Goal: Task Accomplishment & Management: Complete application form

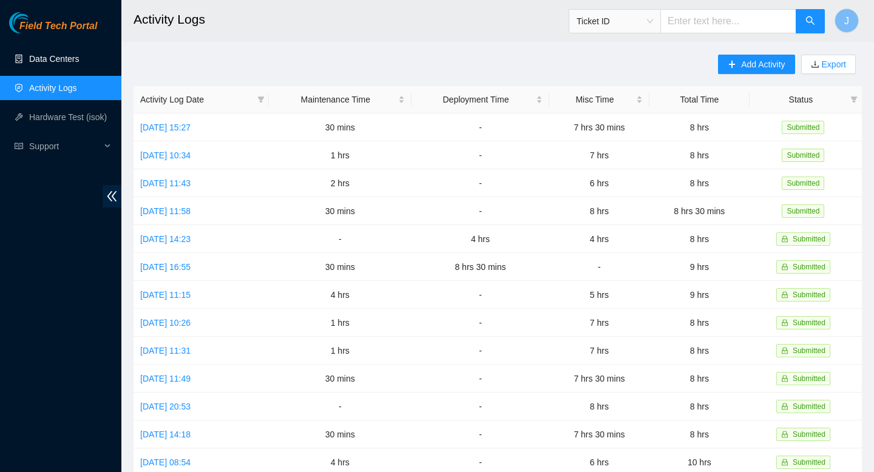
click at [43, 64] on link "Data Centers" at bounding box center [54, 59] width 50 height 10
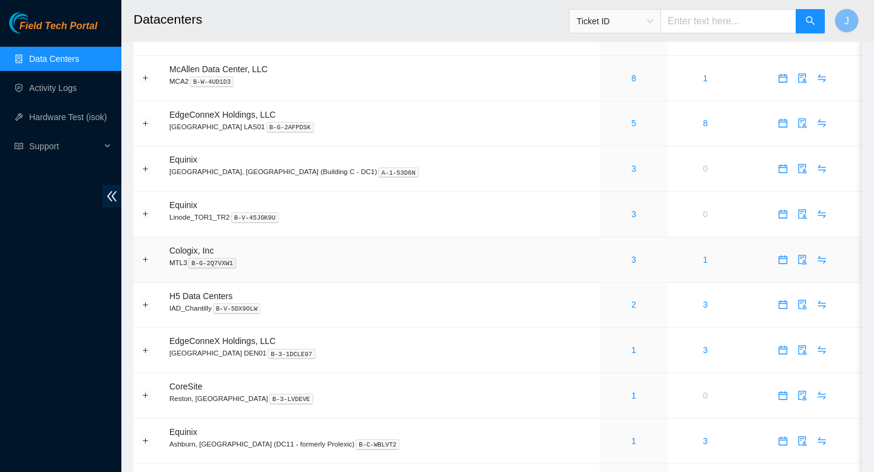
scroll to position [430, 0]
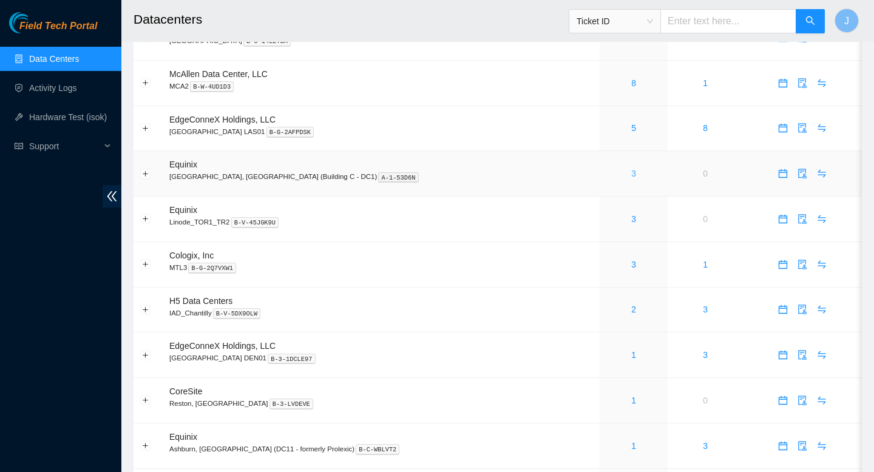
click at [632, 179] on link "3" at bounding box center [634, 174] width 5 height 10
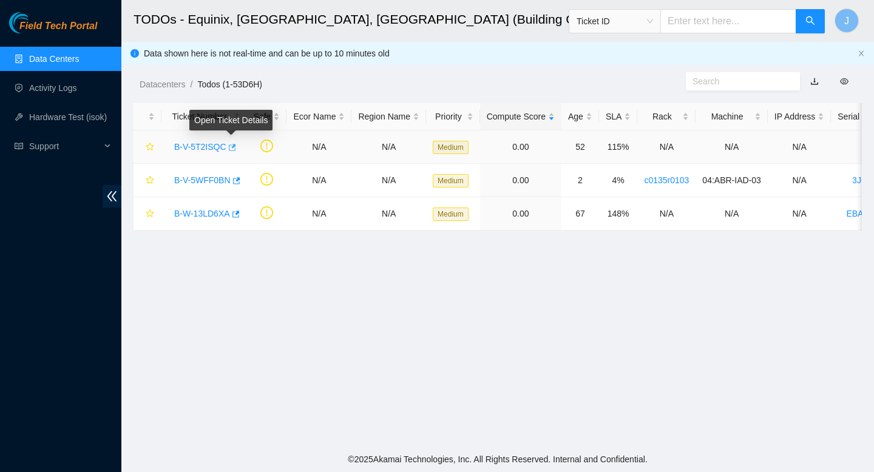
click at [236, 150] on icon "button" at bounding box center [232, 147] width 7 height 7
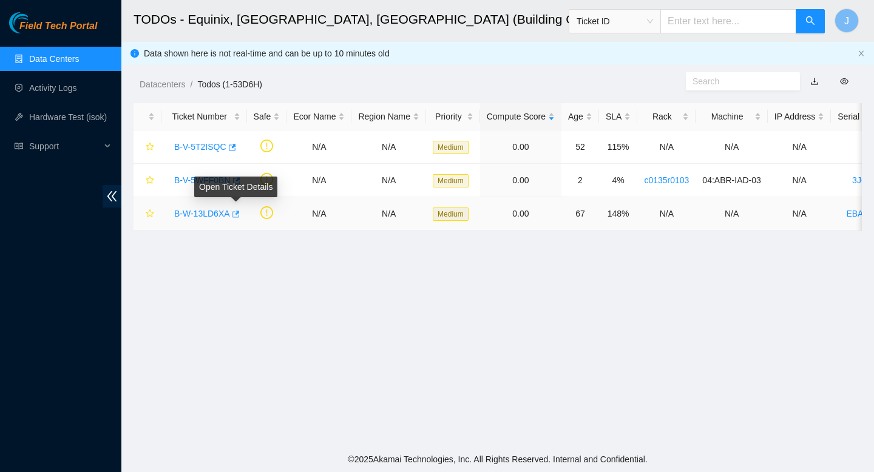
click at [237, 216] on icon "button" at bounding box center [235, 214] width 9 height 9
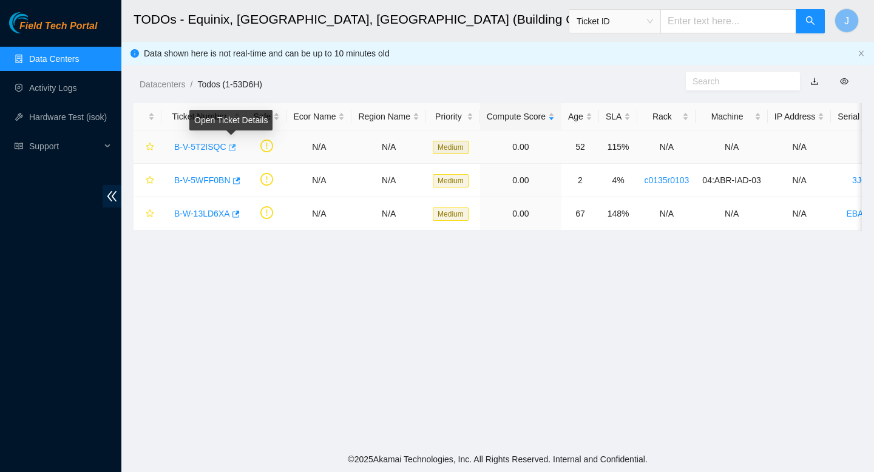
click at [234, 147] on icon "button" at bounding box center [232, 147] width 7 height 7
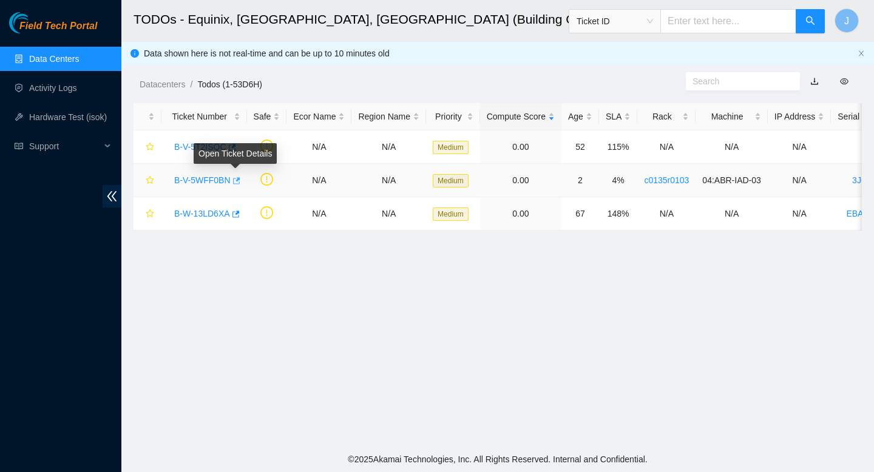
click at [240, 182] on icon "button" at bounding box center [235, 181] width 9 height 9
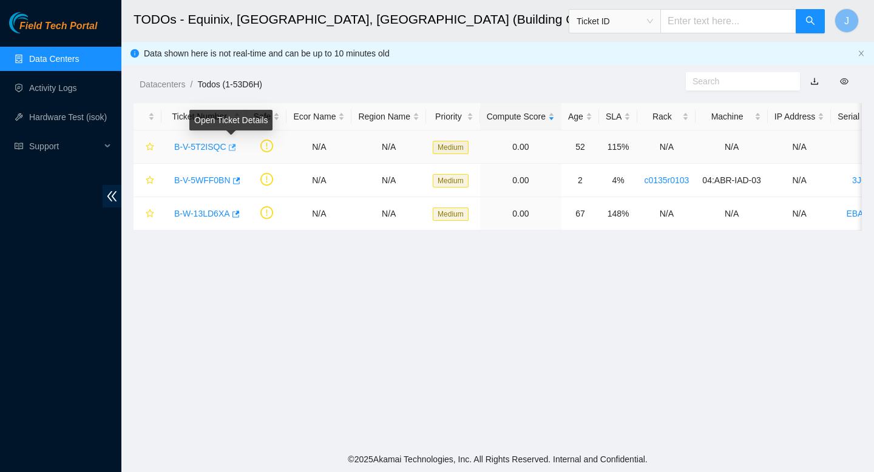
click at [236, 149] on icon "button" at bounding box center [231, 147] width 9 height 9
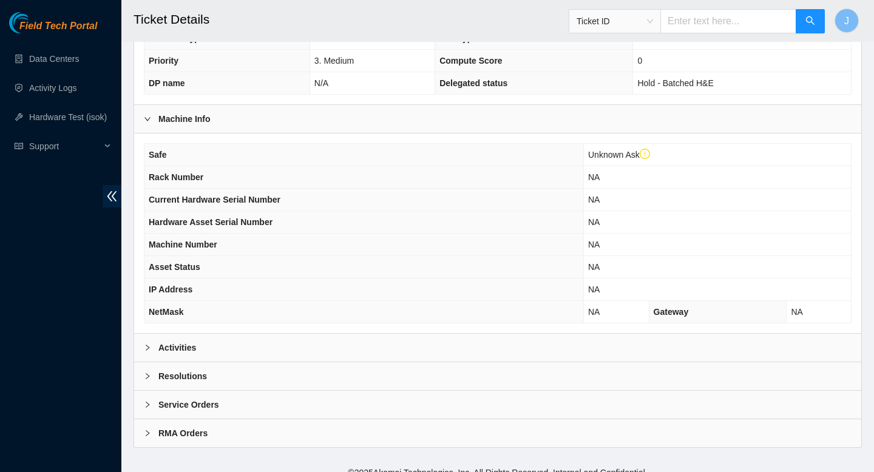
scroll to position [321, 0]
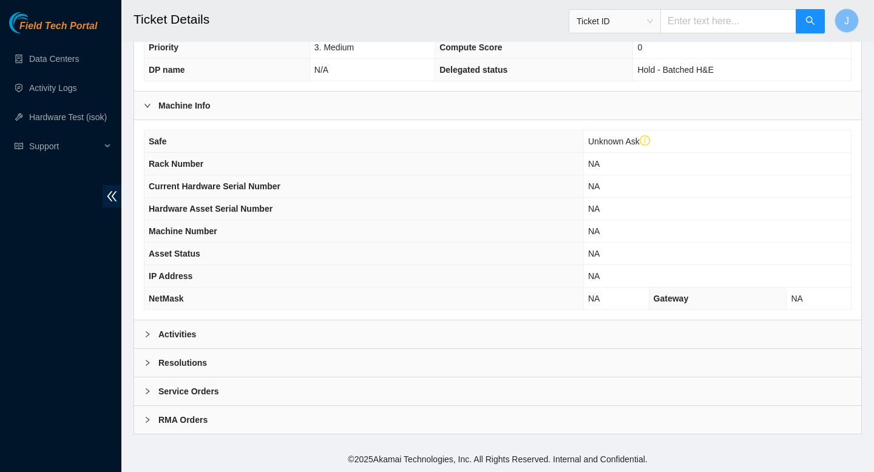
click at [302, 339] on div "Activities" at bounding box center [498, 335] width 728 height 28
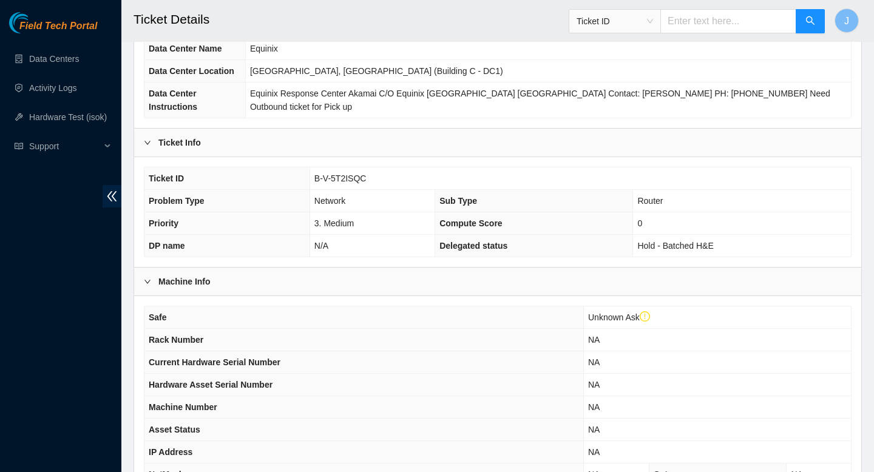
scroll to position [120, 0]
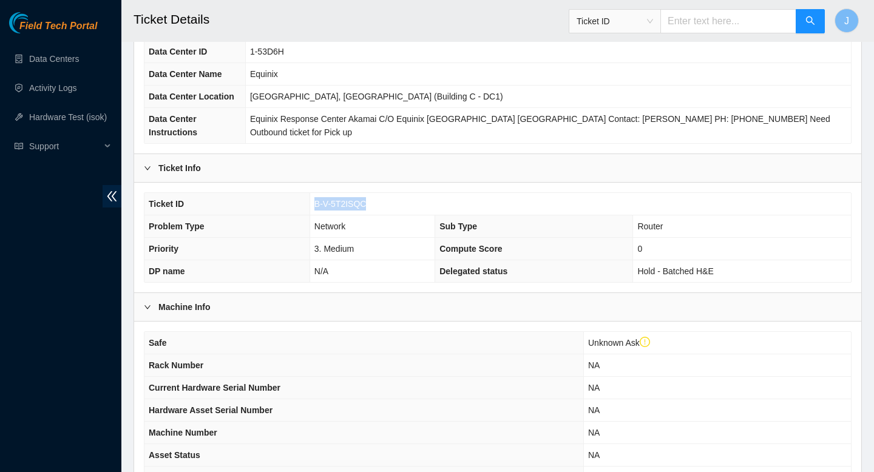
drag, startPoint x: 373, startPoint y: 205, endPoint x: 284, endPoint y: 212, distance: 89.0
click at [284, 212] on tr "Ticket ID B-V-5T2ISQC" at bounding box center [498, 204] width 707 height 22
copy tr "B-V-5T2ISQC"
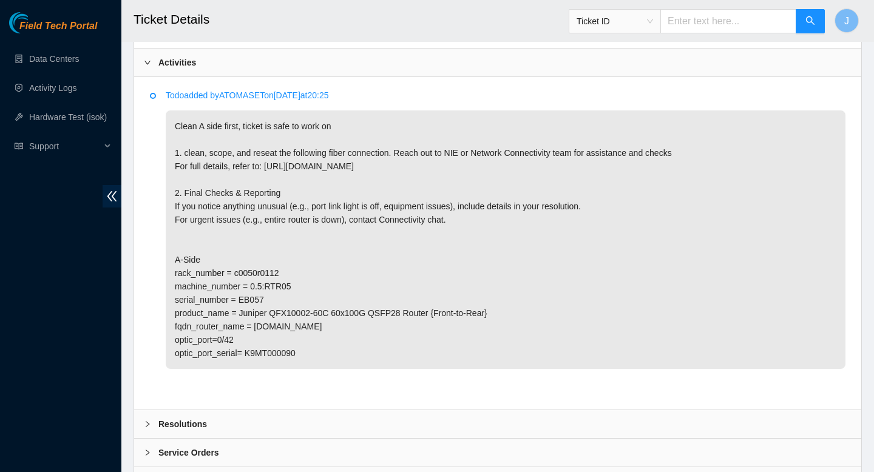
scroll to position [593, 0]
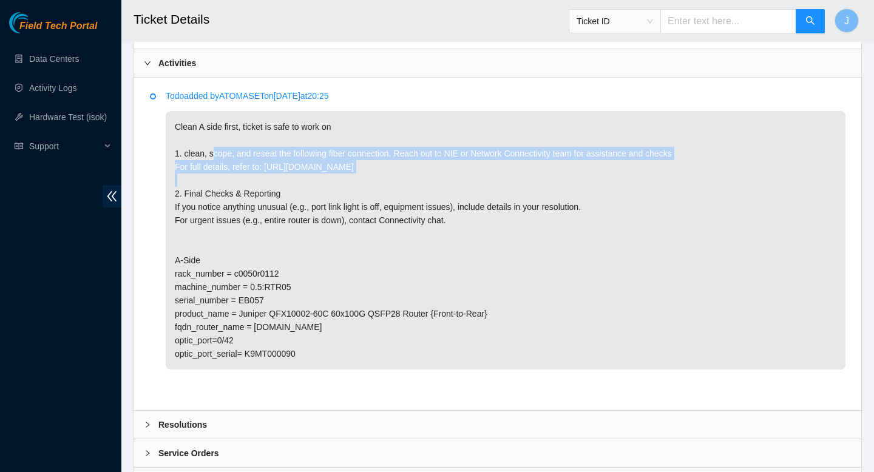
drag, startPoint x: 216, startPoint y: 155, endPoint x: 350, endPoint y: 166, distance: 134.7
click at [350, 166] on p "Clean A side first, ticket is safe to work on 1. clean, scope, and reseat the f…" at bounding box center [506, 240] width 680 height 259
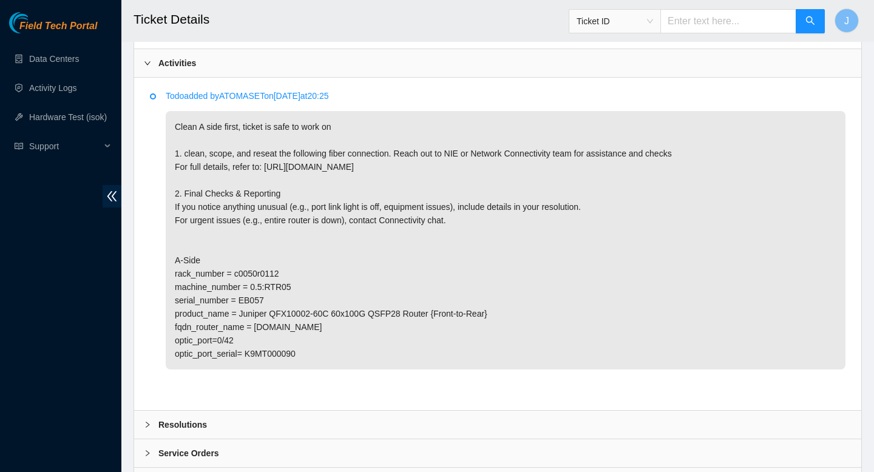
click at [595, 186] on p "Clean A side first, ticket is safe to work on 1. clean, scope, and reseat the f…" at bounding box center [506, 240] width 680 height 259
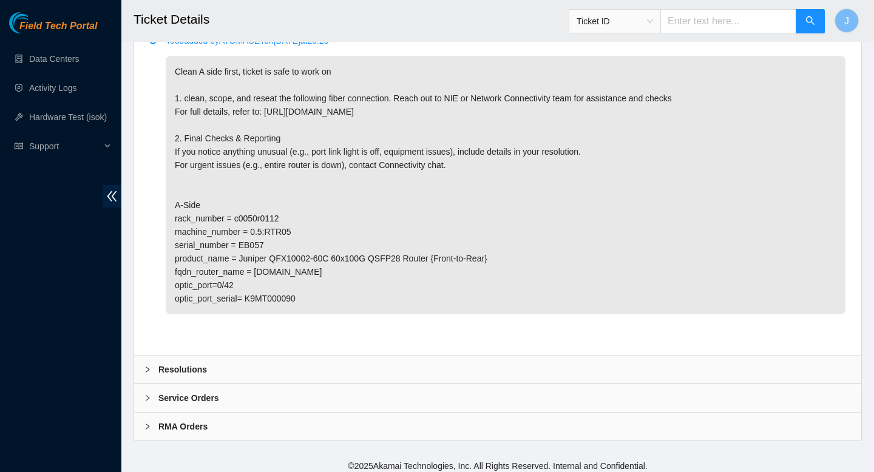
scroll to position [649, 0]
drag, startPoint x: 288, startPoint y: 235, endPoint x: 251, endPoint y: 236, distance: 37.0
click at [251, 236] on p "Clean A side first, ticket is safe to work on 1. clean, scope, and reseat the f…" at bounding box center [506, 184] width 680 height 259
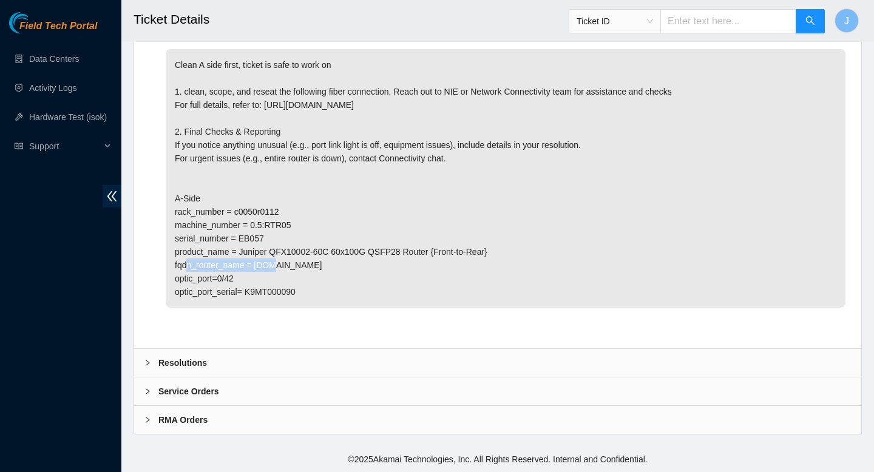
drag, startPoint x: 353, startPoint y: 254, endPoint x: 260, endPoint y: 251, distance: 93.6
click at [260, 251] on p "Clean A side first, ticket is safe to work on 1. clean, scope, and reseat the f…" at bounding box center [506, 178] width 680 height 259
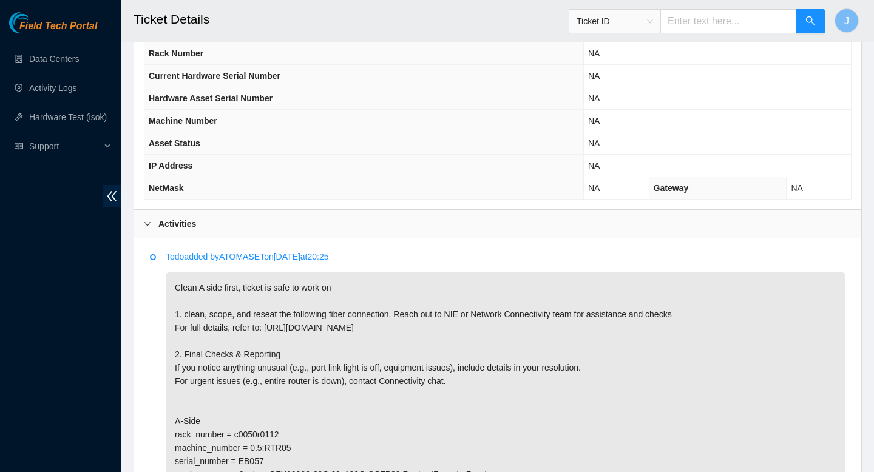
scroll to position [453, 0]
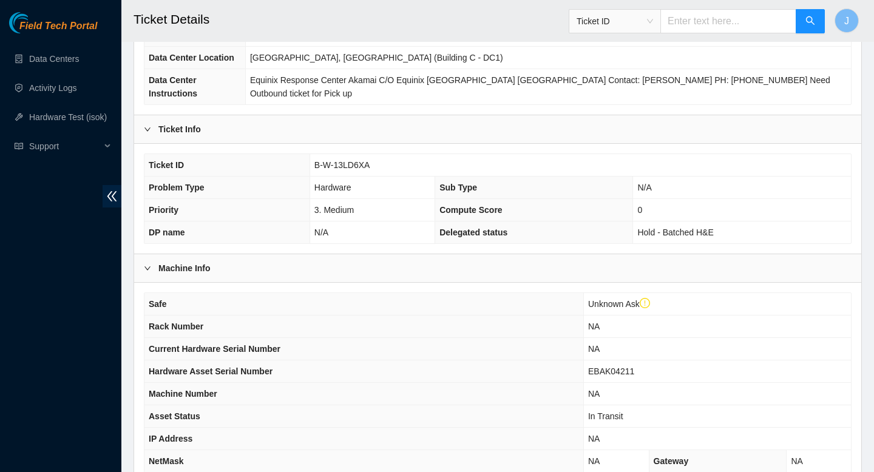
scroll to position [165, 0]
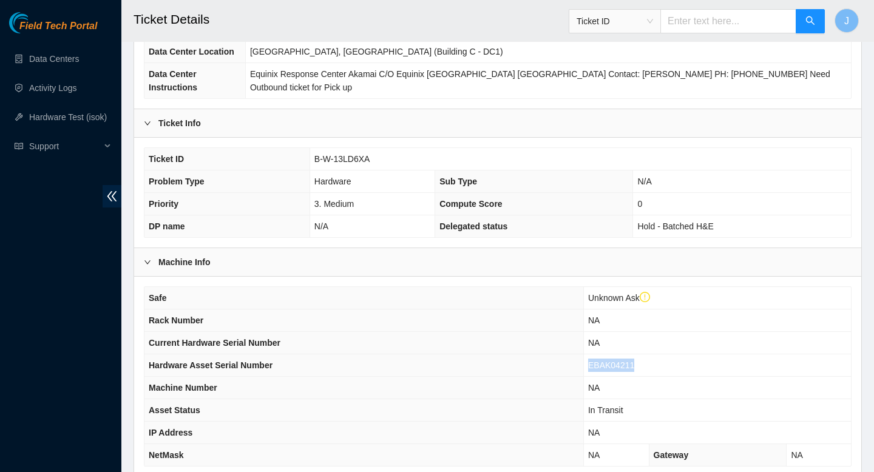
drag, startPoint x: 642, startPoint y: 364, endPoint x: 584, endPoint y: 363, distance: 58.3
click at [584, 363] on tr "Hardware Asset Serial Number EBAK04211" at bounding box center [498, 366] width 707 height 22
copy tr "EBAK04211"
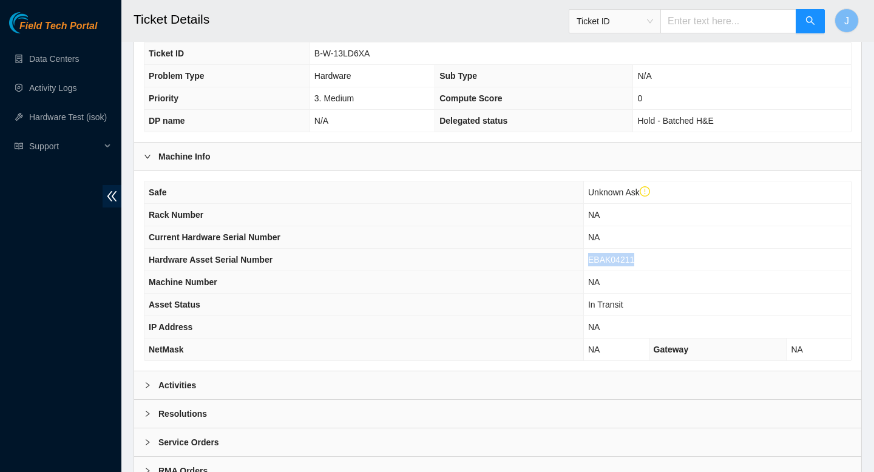
scroll to position [321, 0]
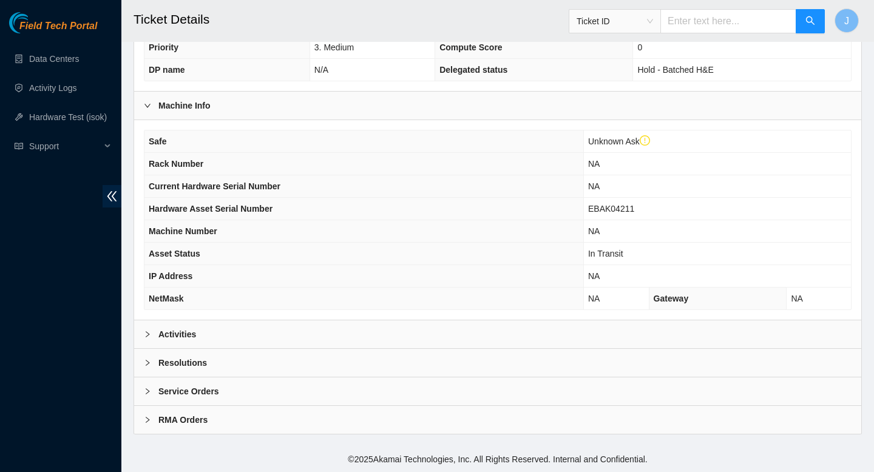
click at [479, 343] on div "Activities" at bounding box center [498, 335] width 728 height 28
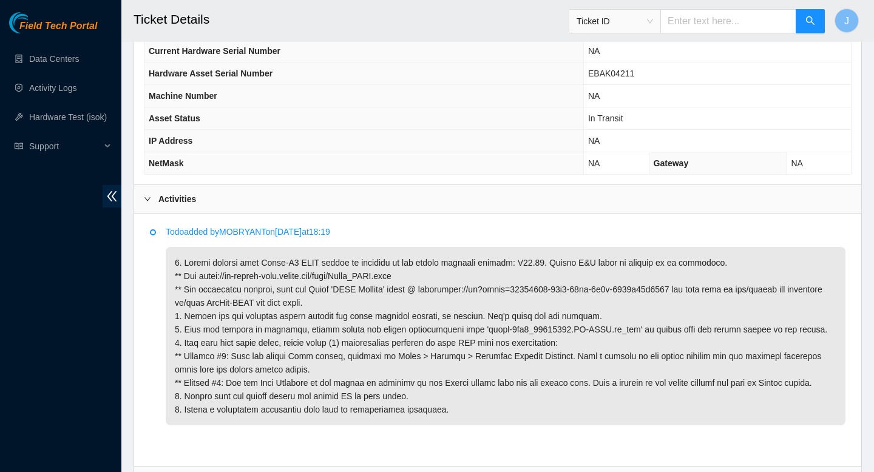
scroll to position [456, 0]
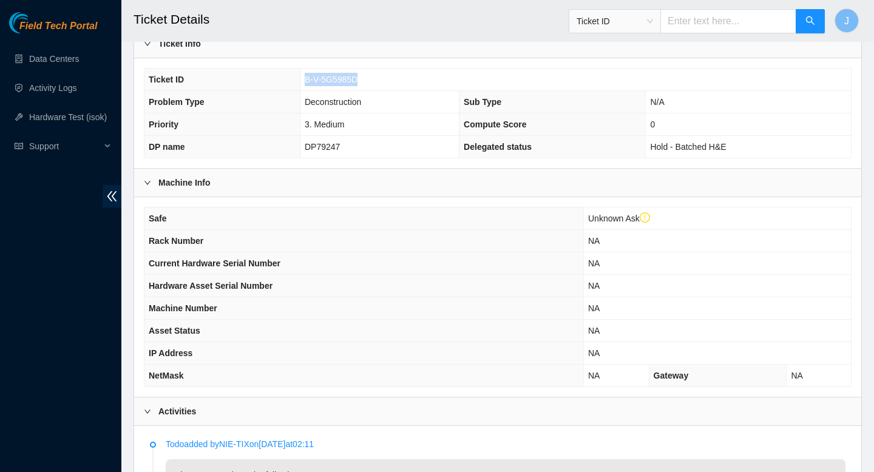
scroll to position [262, 0]
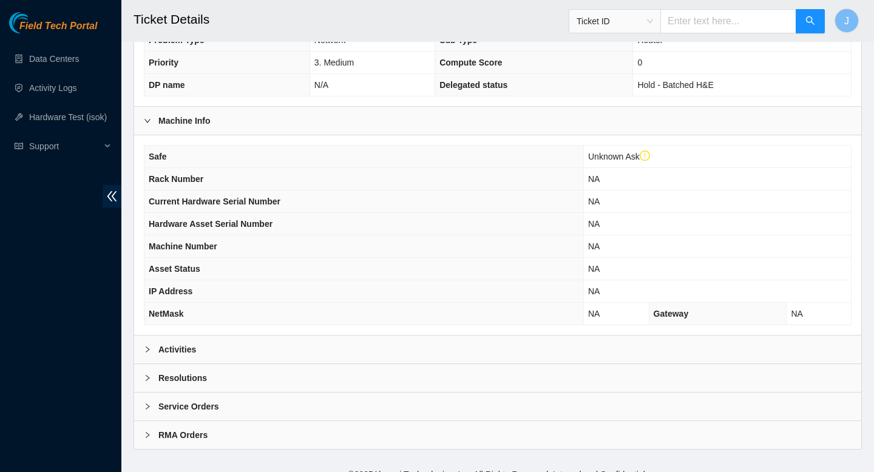
scroll to position [316, 0]
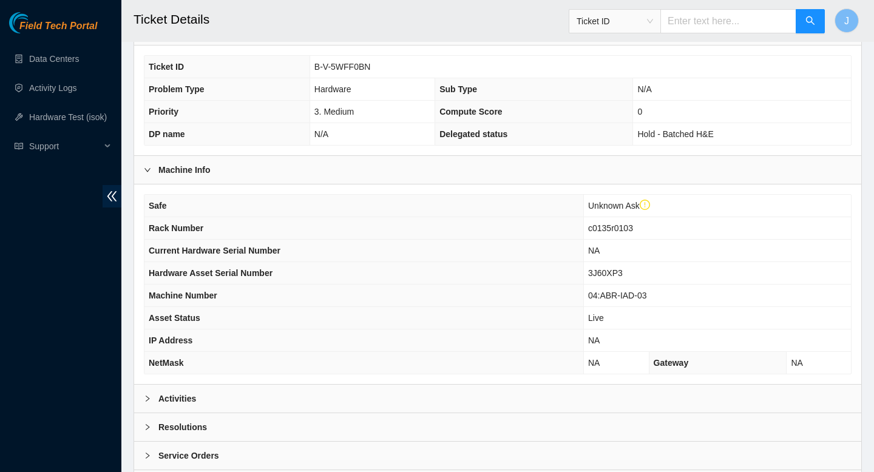
scroll to position [321, 0]
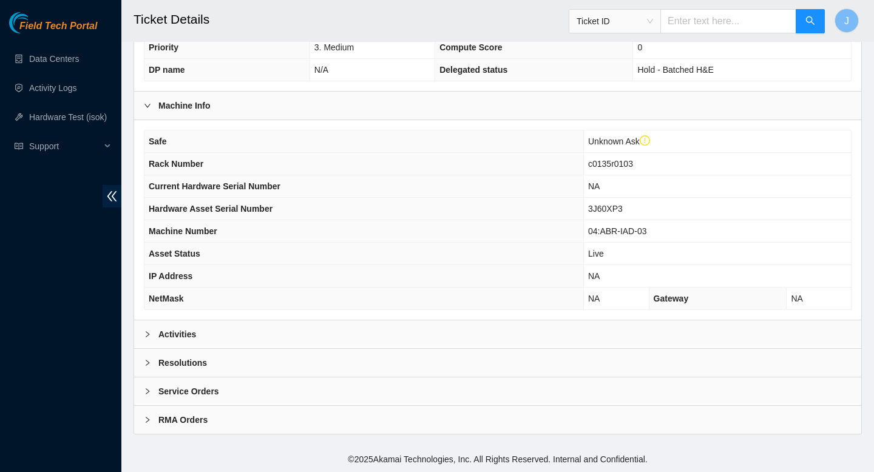
click at [416, 331] on div "Activities" at bounding box center [498, 335] width 728 height 28
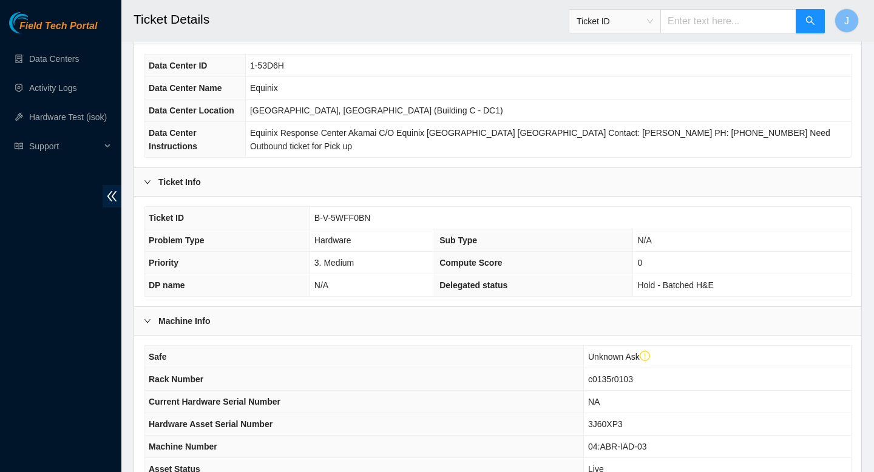
scroll to position [104, 0]
drag, startPoint x: 381, startPoint y: 219, endPoint x: 311, endPoint y: 221, distance: 69.9
click at [311, 221] on td "B-V-5WFF0BN" at bounding box center [581, 219] width 542 height 22
copy span "B-V-5WFF0BN"
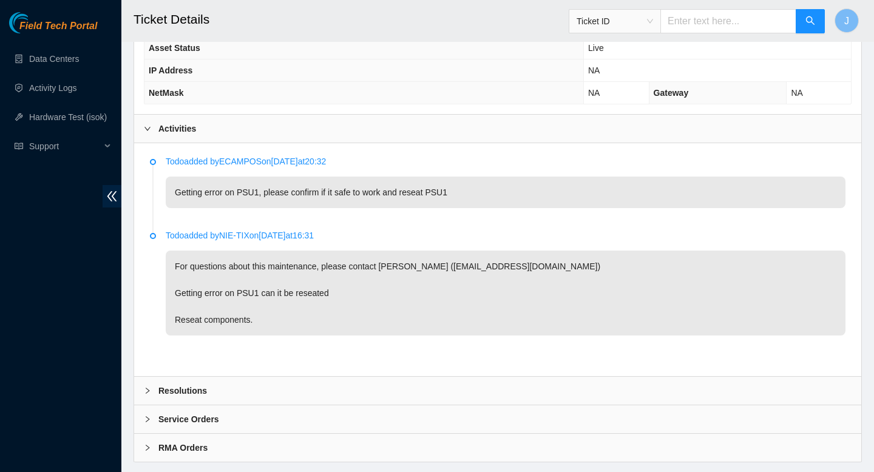
scroll to position [555, 0]
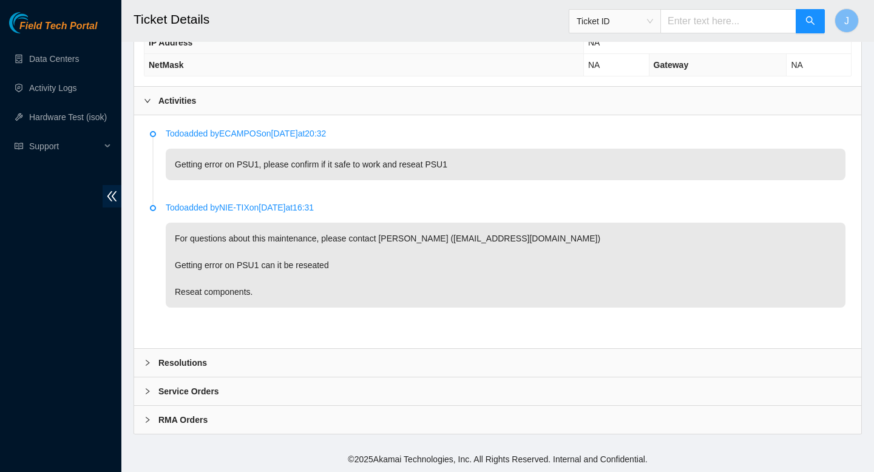
click at [367, 364] on div "Resolutions" at bounding box center [498, 363] width 728 height 28
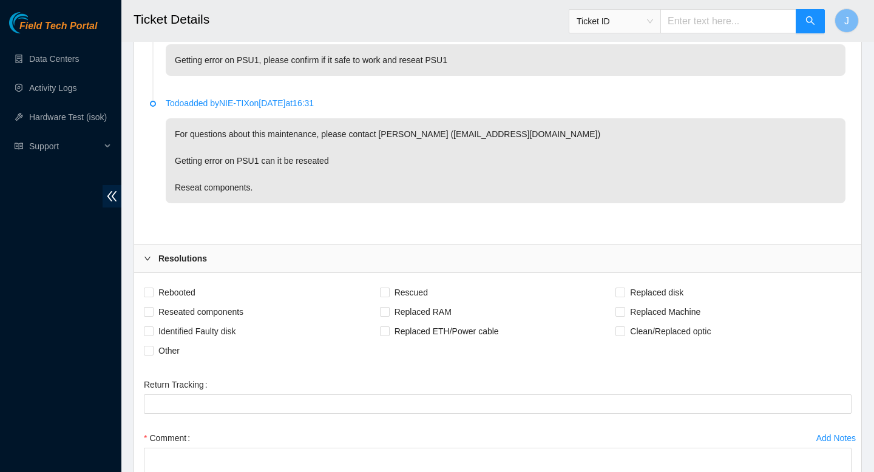
scroll to position [666, 0]
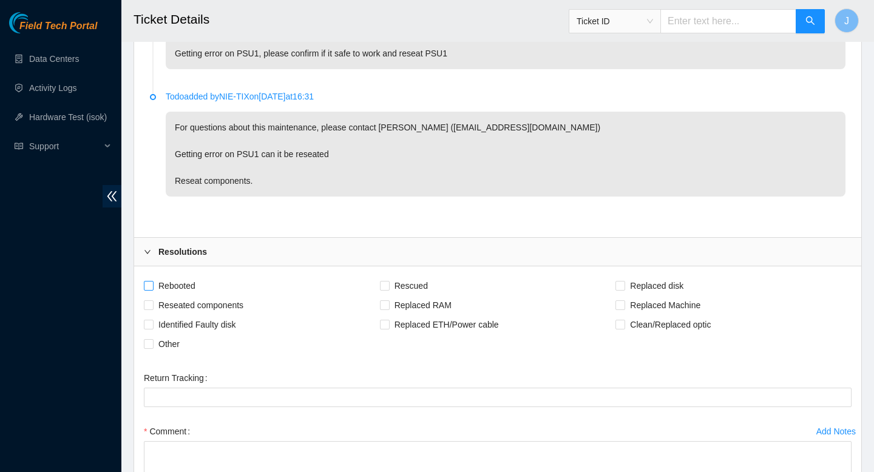
click at [148, 284] on input "Rebooted" at bounding box center [148, 285] width 9 height 9
checkbox input "true"
click at [148, 304] on input "Reseated components" at bounding box center [148, 305] width 9 height 9
checkbox input "true"
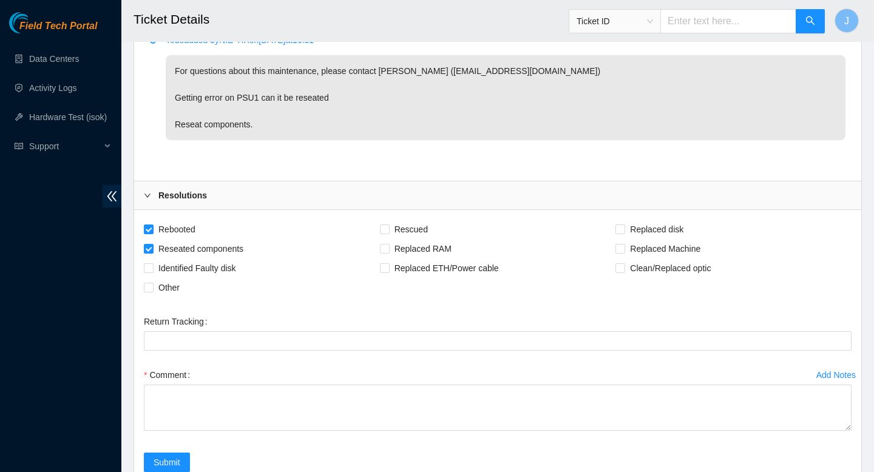
scroll to position [842, 0]
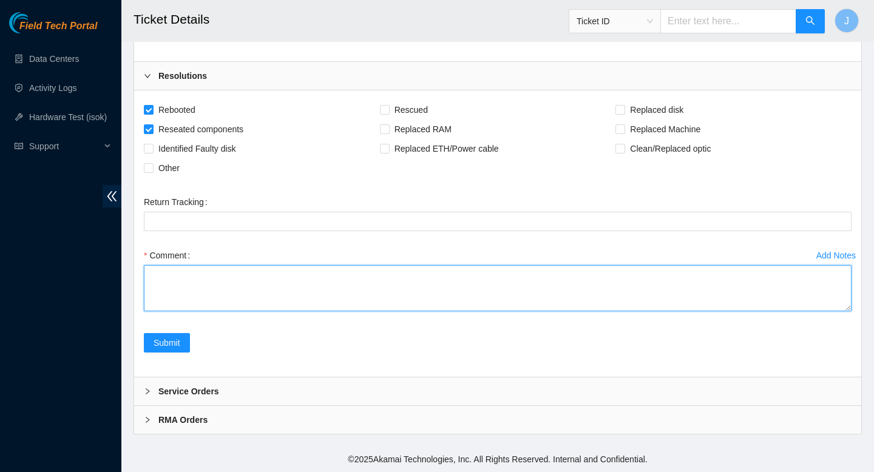
click at [274, 284] on textarea "Comment" at bounding box center [498, 288] width 708 height 46
paste textarea "PSU LED's are green currently, Server indicator light was Amber on front and re…"
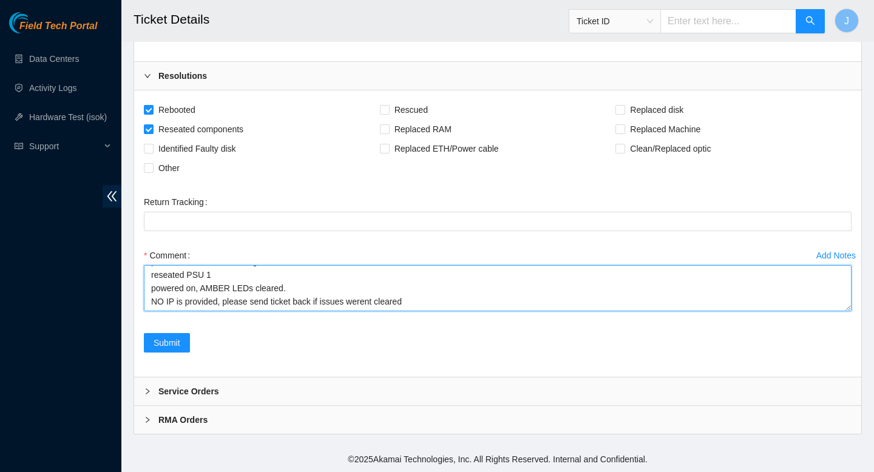
scroll to position [40, 0]
type textarea "PSU LED's are green currently, Server indicator light was Amber on front and re…"
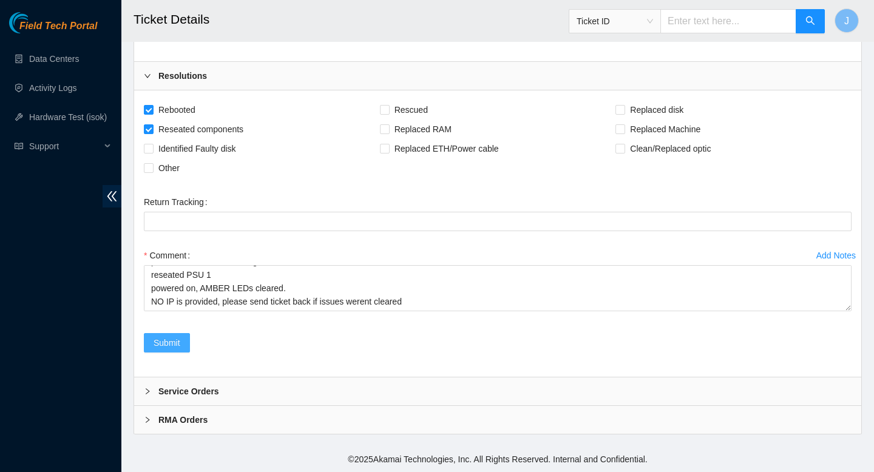
click at [169, 342] on span "Submit" at bounding box center [167, 342] width 27 height 13
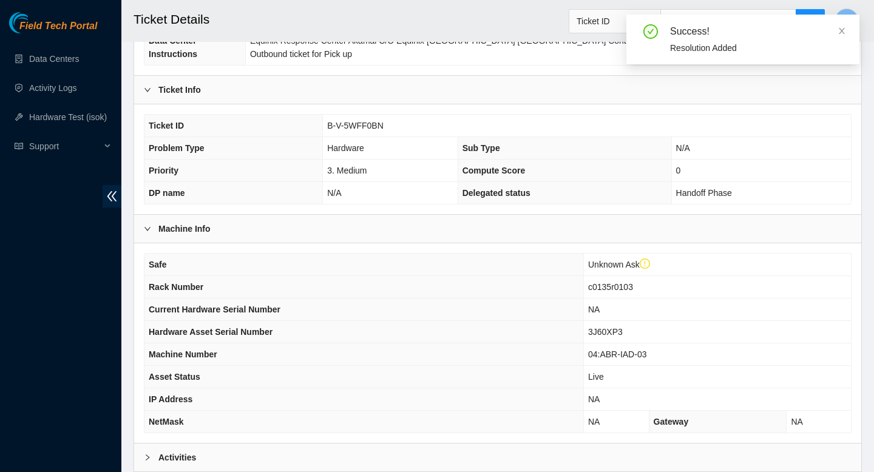
scroll to position [321, 0]
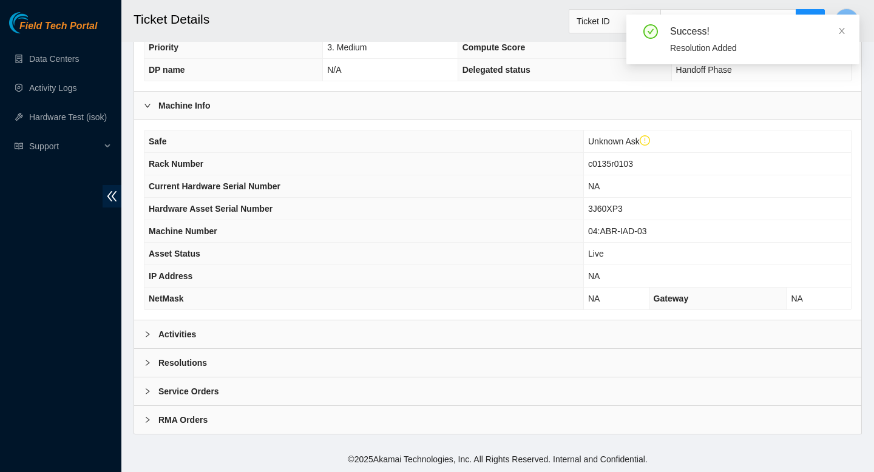
click at [397, 330] on div "Activities" at bounding box center [498, 335] width 728 height 28
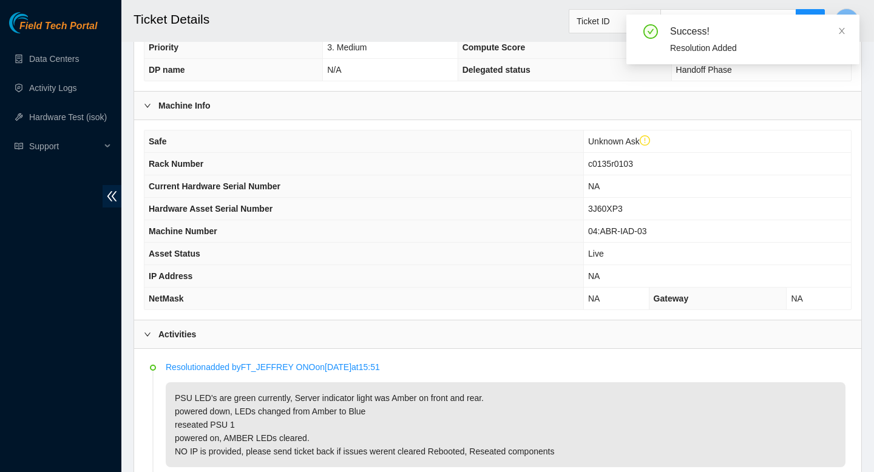
click at [397, 330] on div "Activities" at bounding box center [498, 335] width 728 height 28
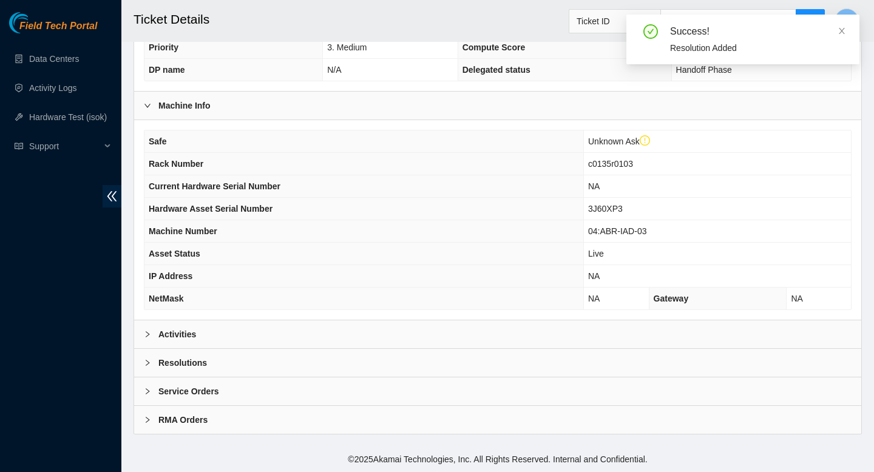
click at [397, 330] on div "Activities" at bounding box center [498, 335] width 728 height 28
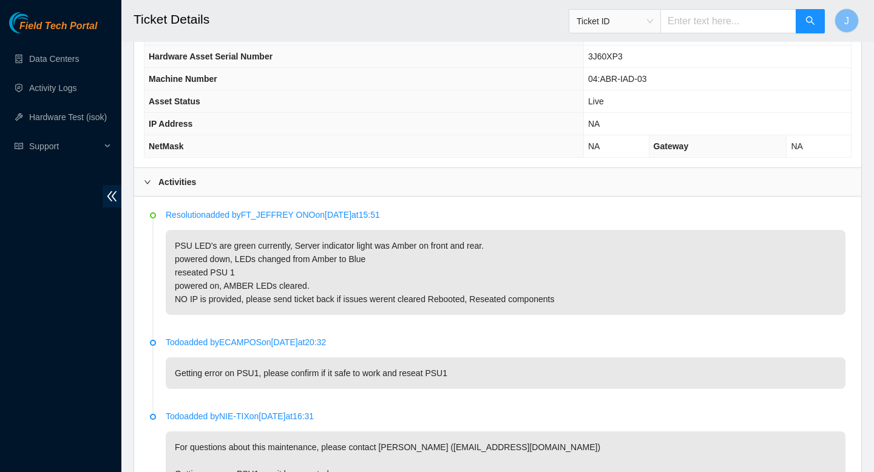
scroll to position [485, 0]
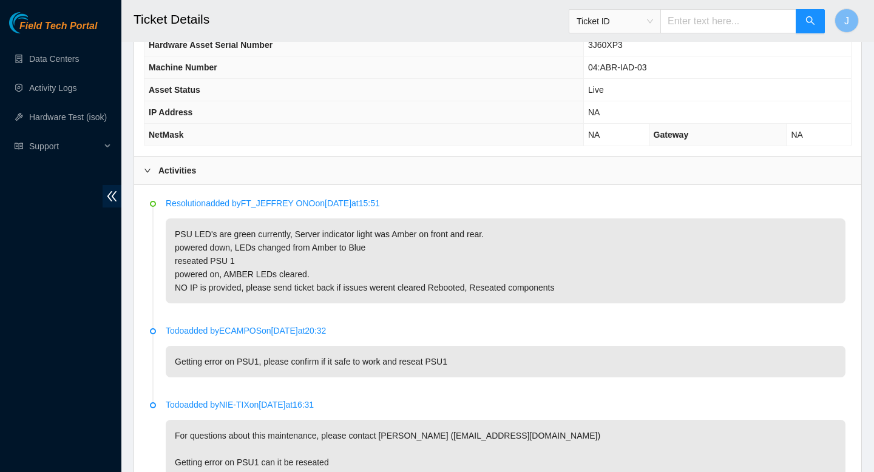
drag, startPoint x: 568, startPoint y: 303, endPoint x: 170, endPoint y: 242, distance: 402.4
click at [170, 242] on p "PSU LED's are green currently, Server indicator light was Amber on front and re…" at bounding box center [506, 261] width 680 height 85
copy p "PSU LED's are green currently, Server indicator light was Amber on front and re…"
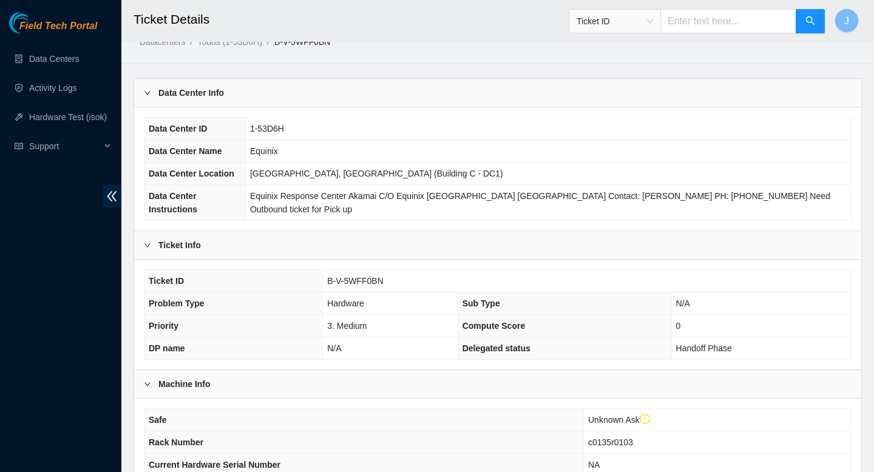
scroll to position [0, 0]
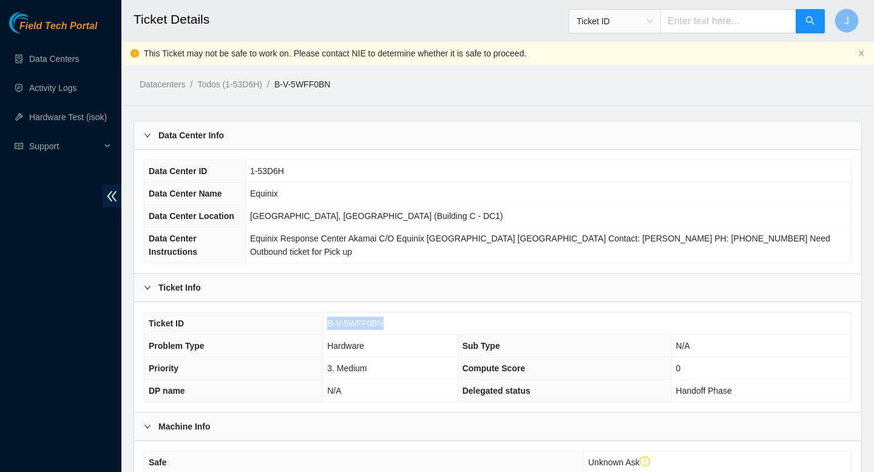
drag, startPoint x: 387, startPoint y: 327, endPoint x: 327, endPoint y: 324, distance: 59.6
click at [327, 324] on td "B-V-5WFF0BN" at bounding box center [587, 324] width 528 height 22
copy span "B-V-5WFF0BN"
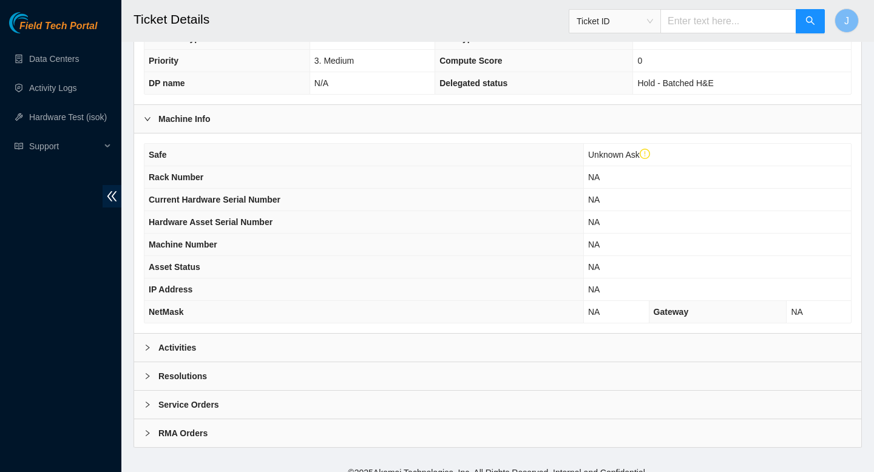
scroll to position [321, 0]
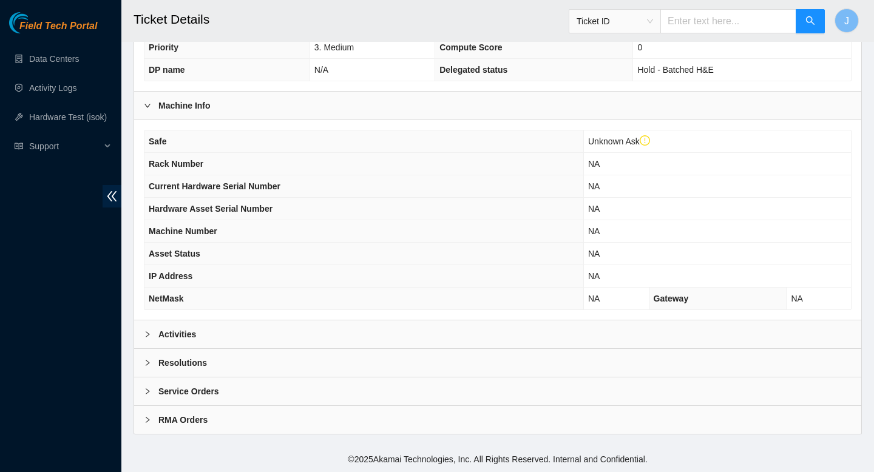
click at [380, 340] on div "Activities" at bounding box center [498, 335] width 728 height 28
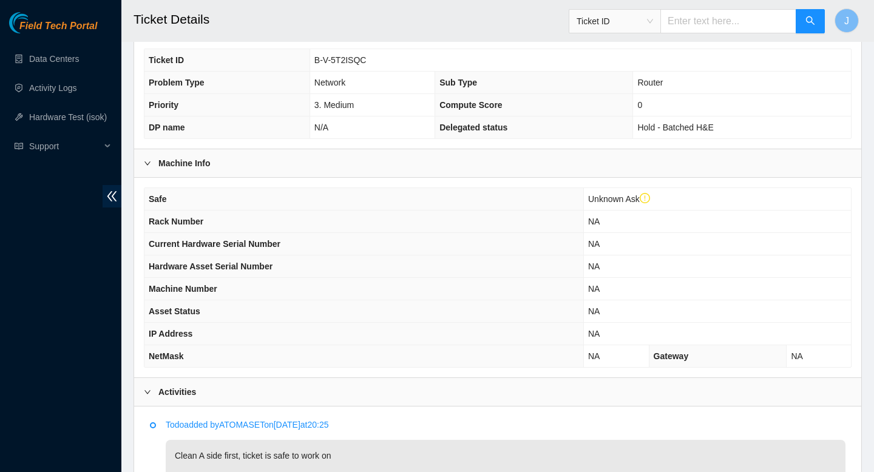
scroll to position [261, 0]
